Goal: Task Accomplishment & Management: Manage account settings

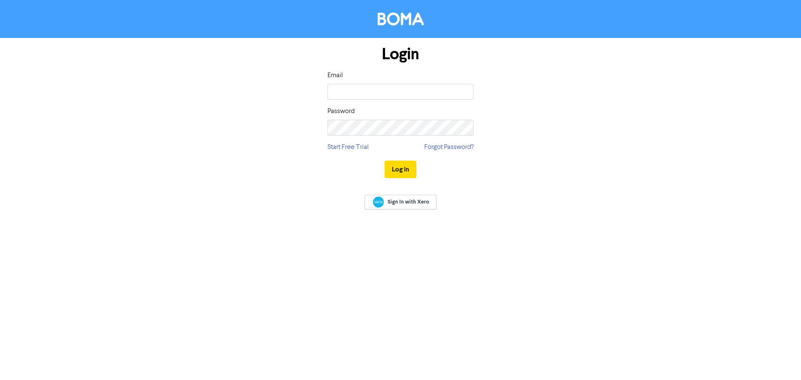
click at [345, 88] on input "email" at bounding box center [400, 92] width 146 height 16
type input "[PERSON_NAME][EMAIL_ADDRESS][DOMAIN_NAME]"
click at [398, 171] on button "Log In" at bounding box center [401, 170] width 32 height 18
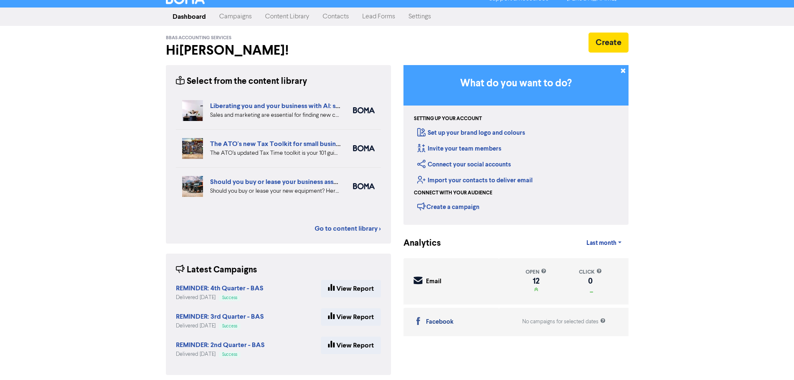
scroll to position [15, 0]
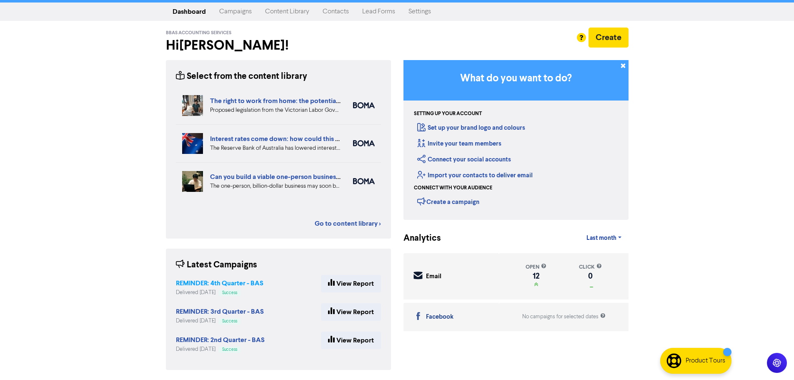
click at [229, 282] on strong "REMINDER: 4th Quarter - BAS" at bounding box center [220, 283] width 88 height 8
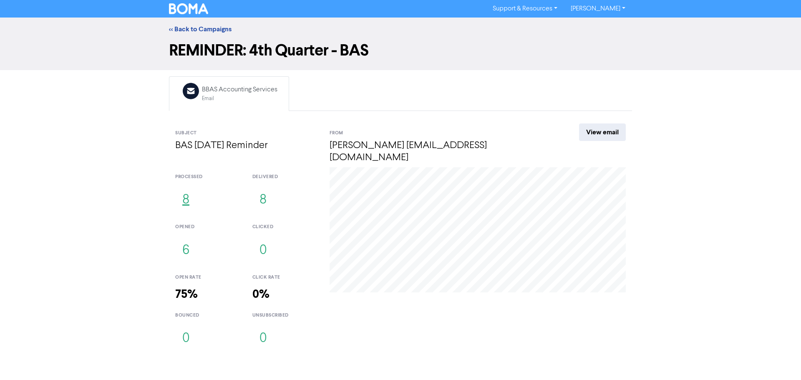
click at [184, 191] on button "8" at bounding box center [185, 200] width 21 height 28
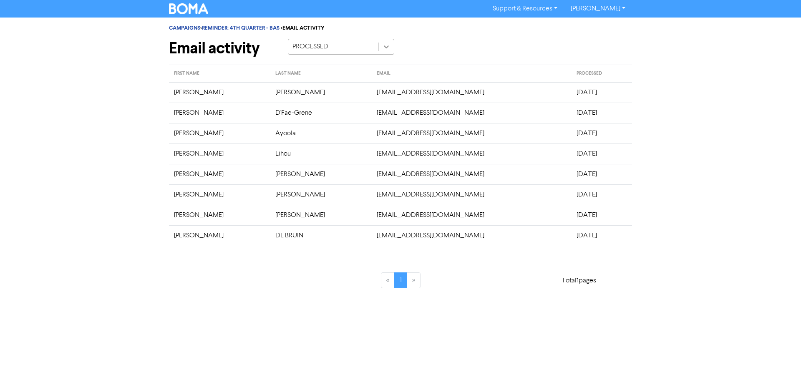
click at [388, 50] on icon at bounding box center [386, 47] width 8 height 8
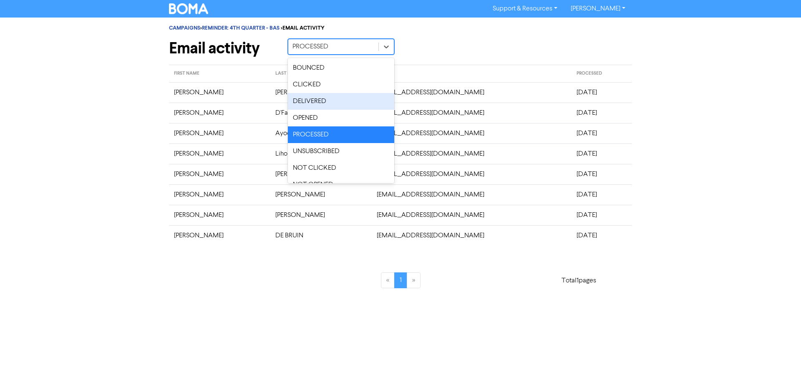
click at [325, 100] on div "DELIVERED" at bounding box center [341, 101] width 106 height 17
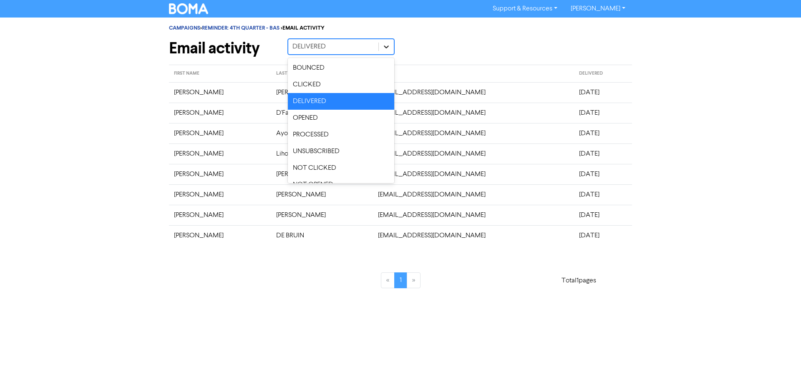
click at [385, 48] on icon at bounding box center [386, 47] width 8 height 8
click at [331, 120] on div "OPENED" at bounding box center [341, 118] width 106 height 17
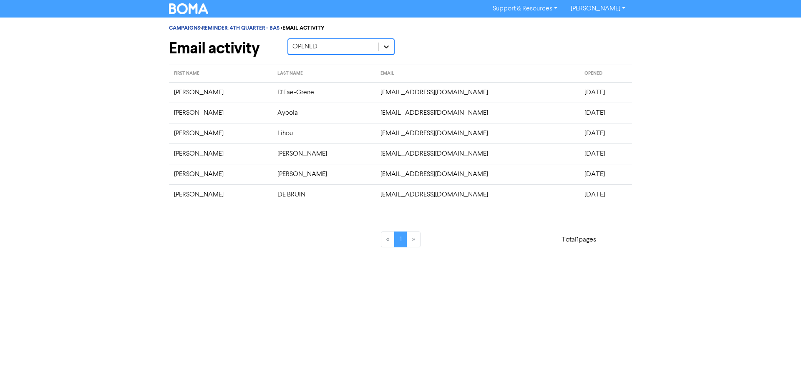
click at [386, 49] on icon at bounding box center [386, 47] width 8 height 8
click at [447, 39] on div "Email activity OPENED" at bounding box center [400, 50] width 475 height 23
click at [622, 9] on link "[PERSON_NAME]" at bounding box center [598, 8] width 68 height 13
click at [600, 25] on button "Log Out" at bounding box center [597, 25] width 66 height 10
